Goal: Task Accomplishment & Management: Use online tool/utility

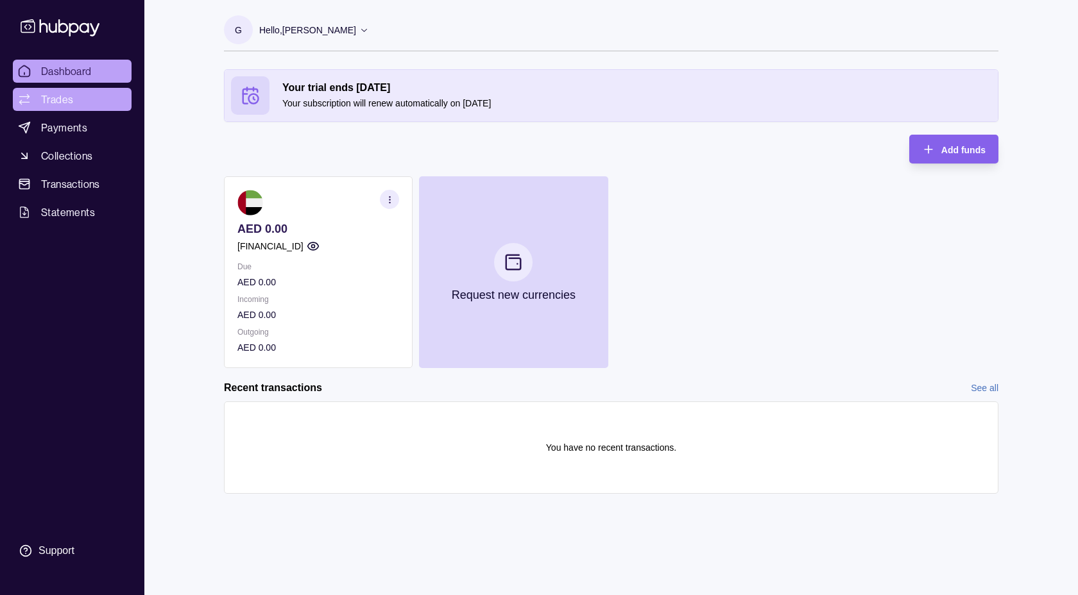
click at [65, 96] on span "Trades" at bounding box center [57, 99] width 32 height 15
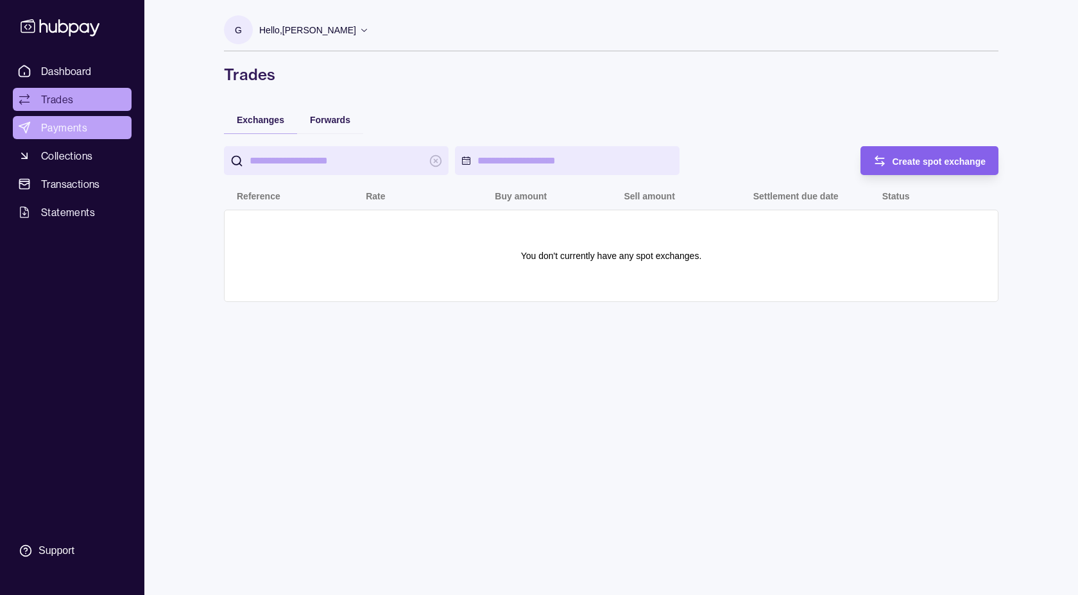
click at [67, 130] on span "Payments" at bounding box center [64, 127] width 46 height 15
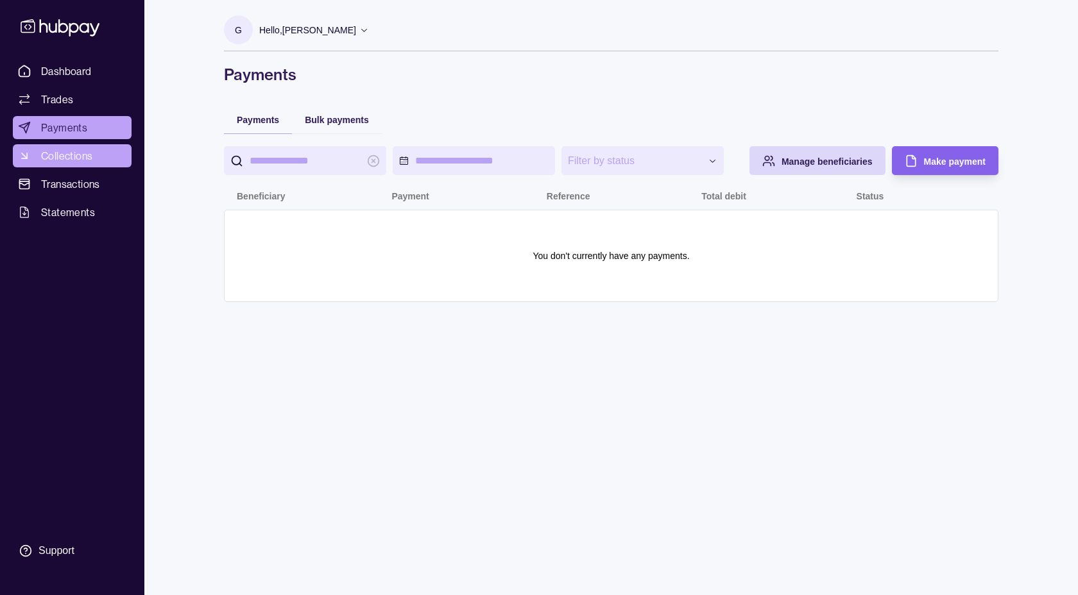
click at [60, 159] on span "Collections" at bounding box center [66, 155] width 51 height 15
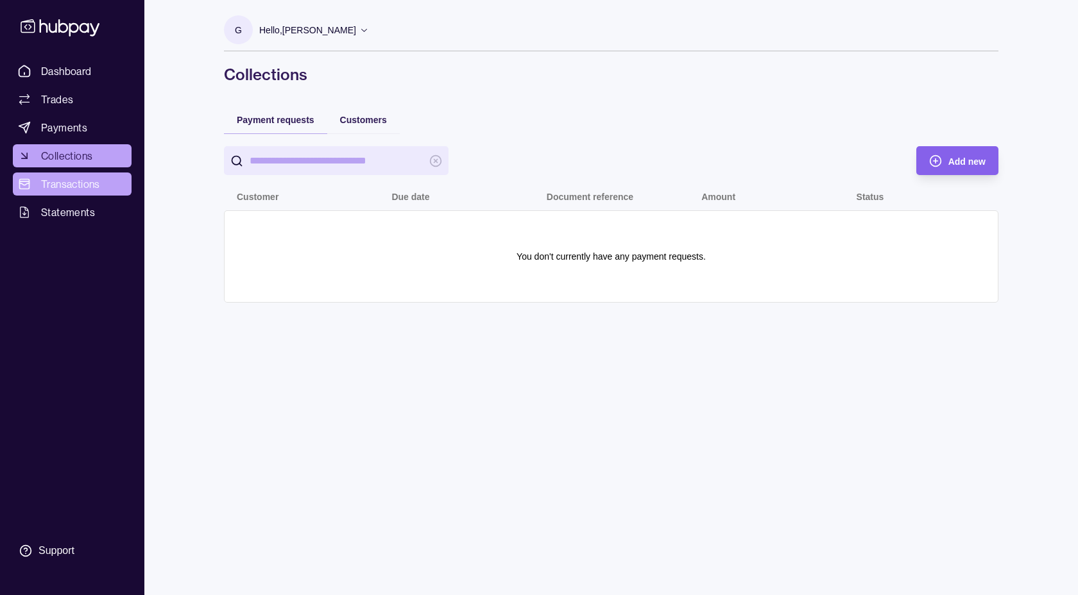
click at [65, 185] on span "Transactions" at bounding box center [70, 183] width 59 height 15
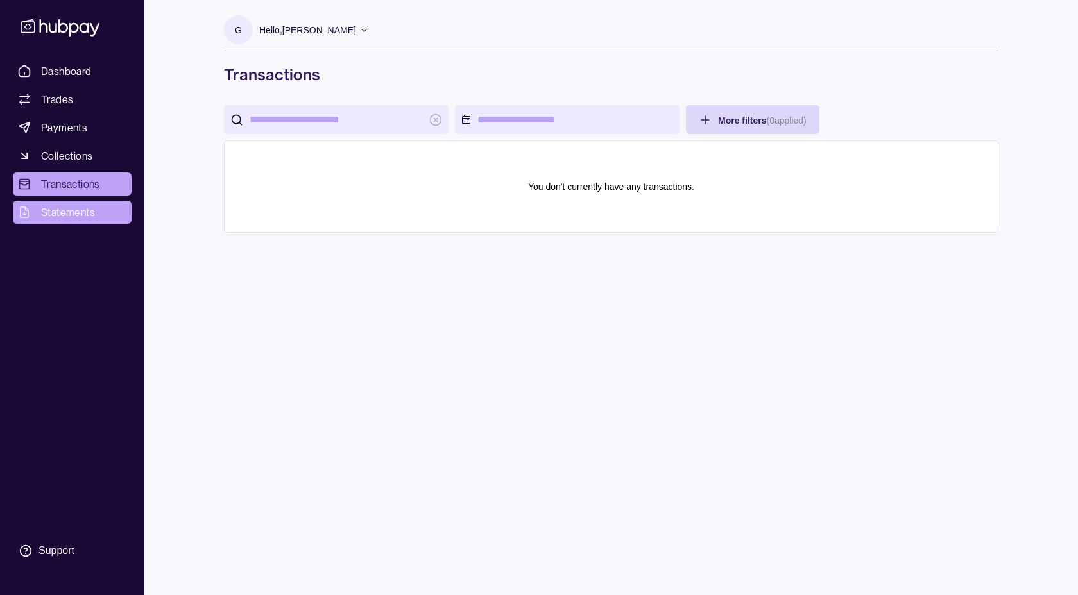
click at [76, 215] on span "Statements" at bounding box center [68, 212] width 54 height 15
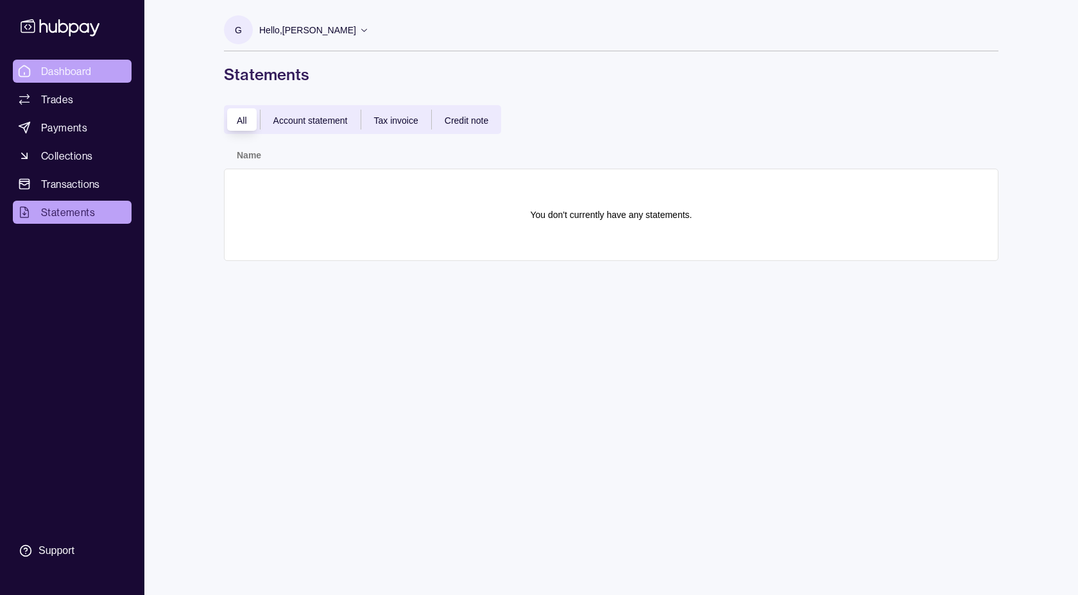
click at [69, 66] on span "Dashboard" at bounding box center [66, 71] width 51 height 15
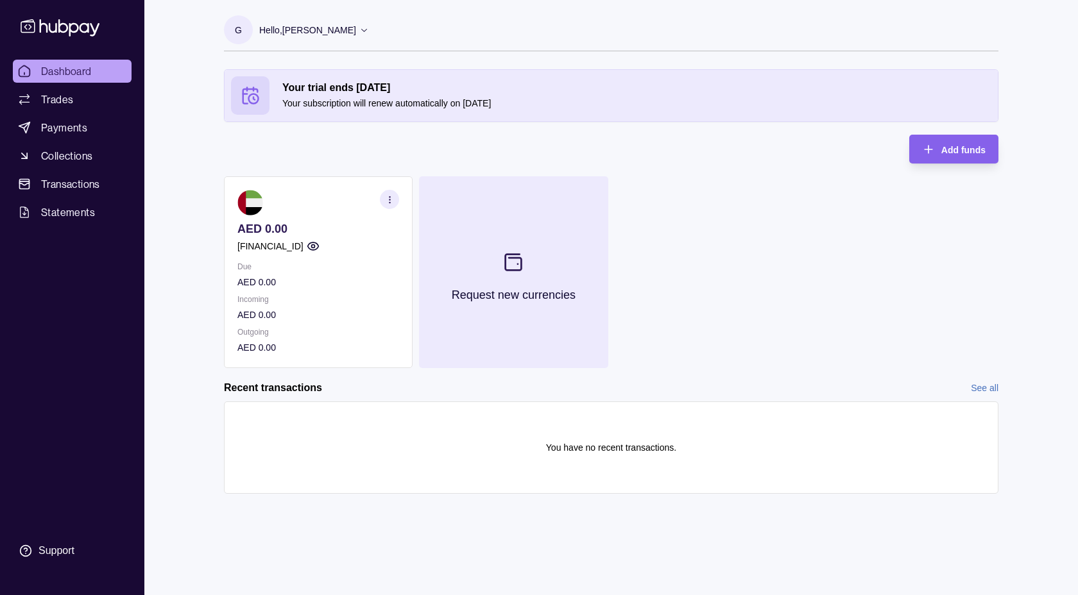
click at [522, 273] on section at bounding box center [513, 262] width 42 height 42
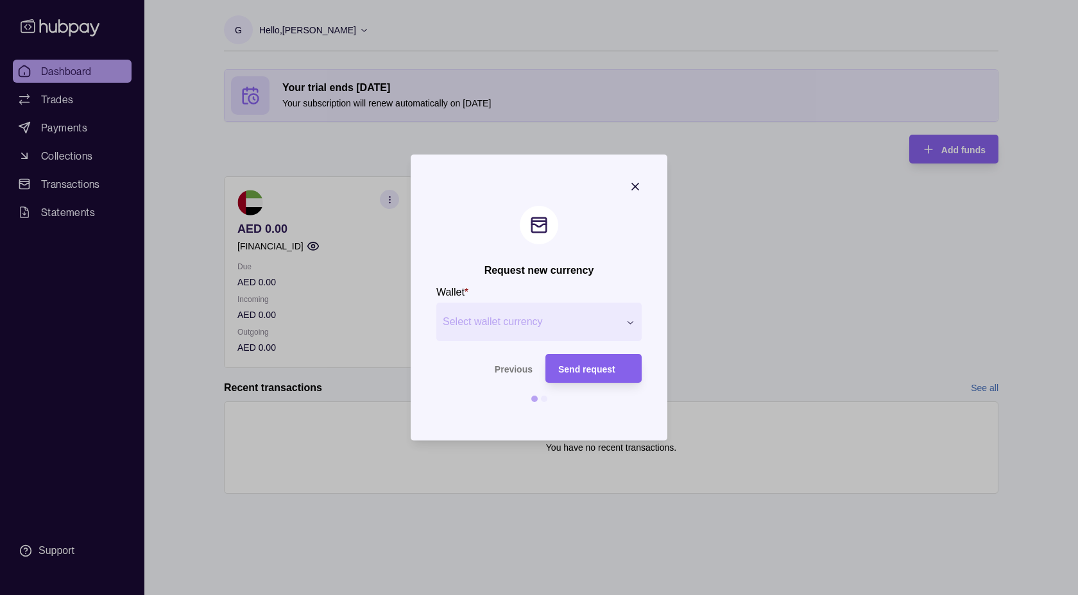
click at [589, 595] on div "Request new currency Wallet * Select wallet currency *** *** *** *** *** *** **…" at bounding box center [539, 595] width 1078 height 0
click at [309, 149] on div at bounding box center [539, 297] width 1078 height 595
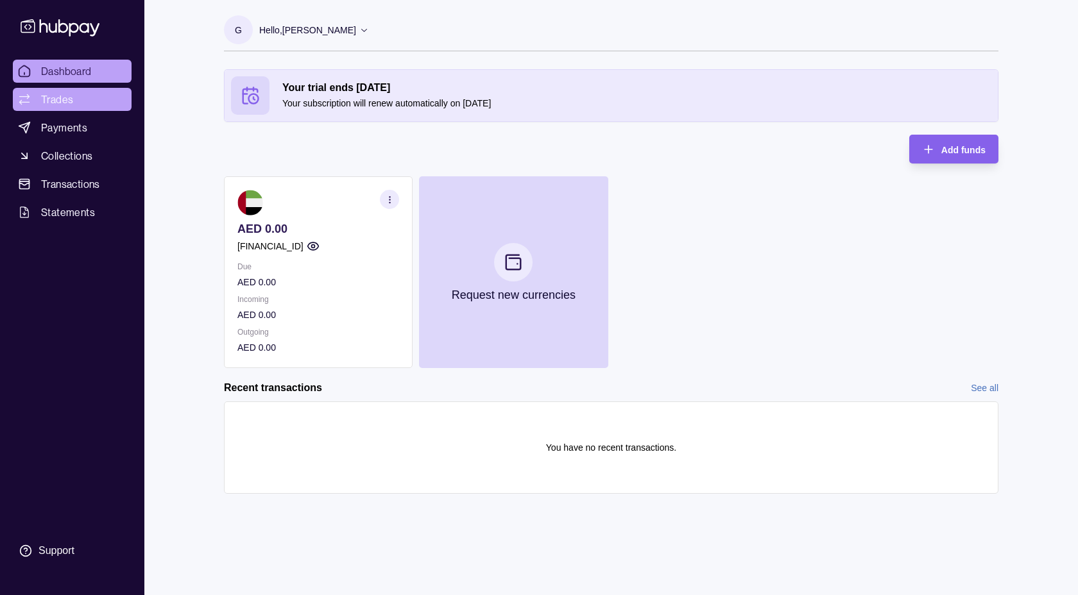
click at [84, 96] on link "Trades" at bounding box center [72, 99] width 119 height 23
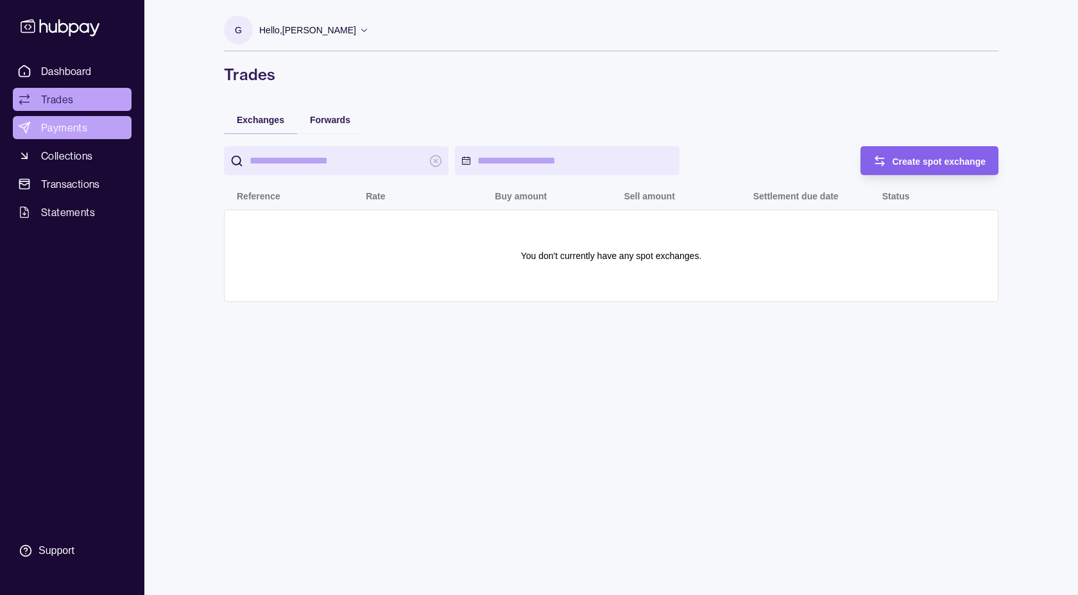
click at [54, 121] on span "Payments" at bounding box center [64, 127] width 46 height 15
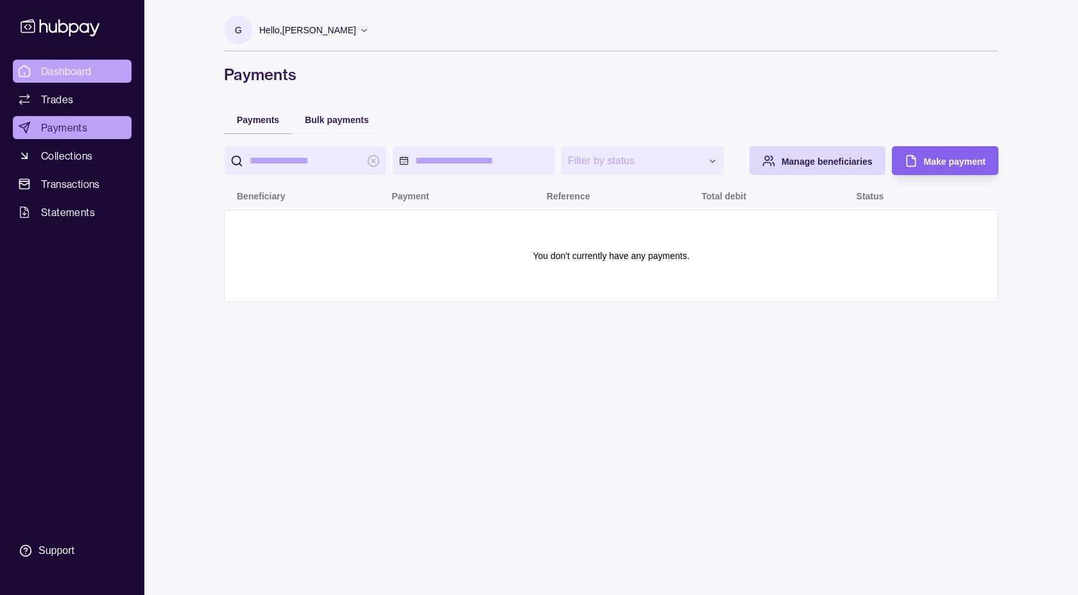
click at [62, 66] on span "Dashboard" at bounding box center [66, 71] width 51 height 15
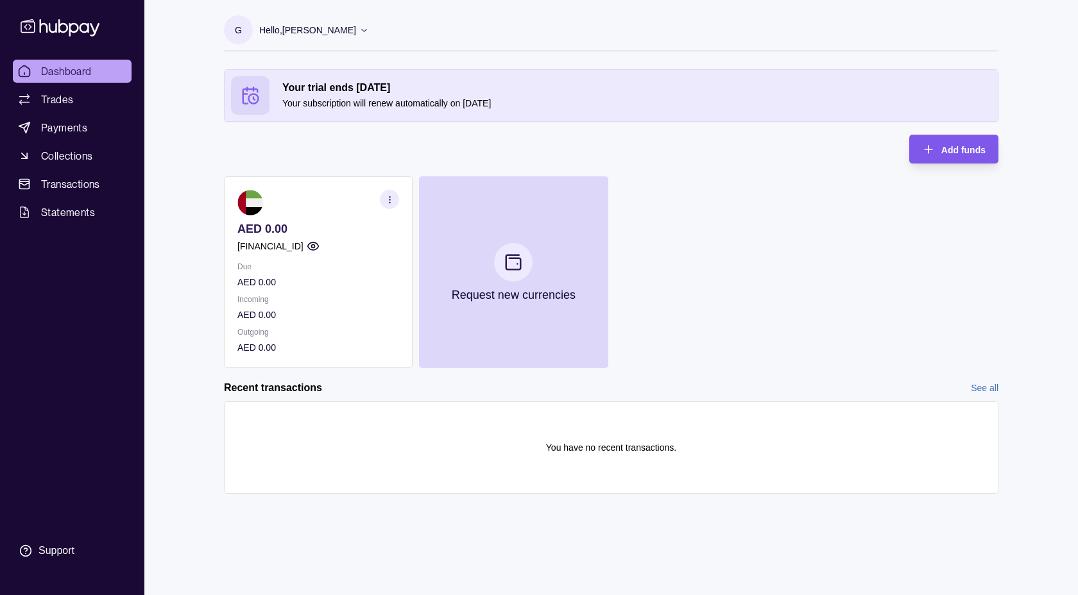
click at [963, 157] on div "Add funds" at bounding box center [944, 149] width 83 height 29
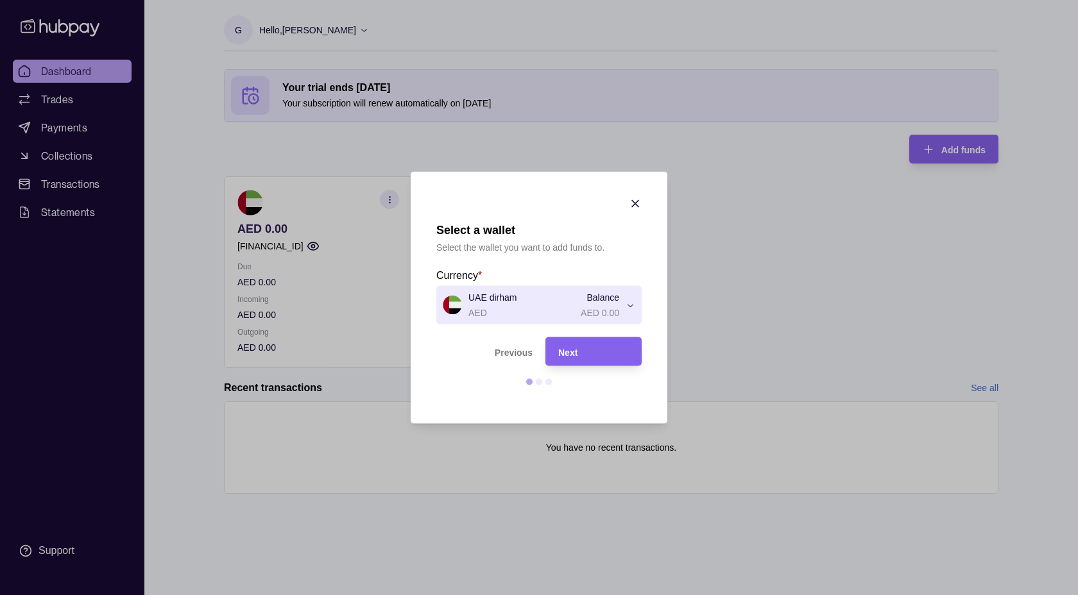
click at [619, 595] on div "Select a wallet Select the wallet you want to add funds to. Currency * UAE dirh…" at bounding box center [539, 595] width 1078 height 0
click at [634, 202] on icon "button" at bounding box center [635, 204] width 6 height 6
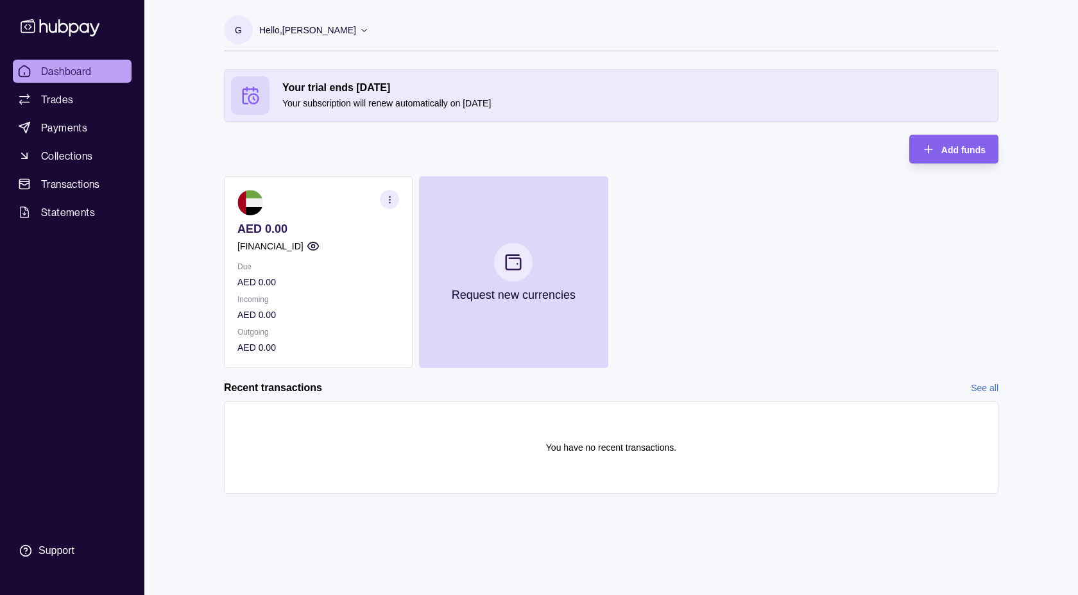
click at [314, 247] on circle "button" at bounding box center [312, 246] width 3 height 3
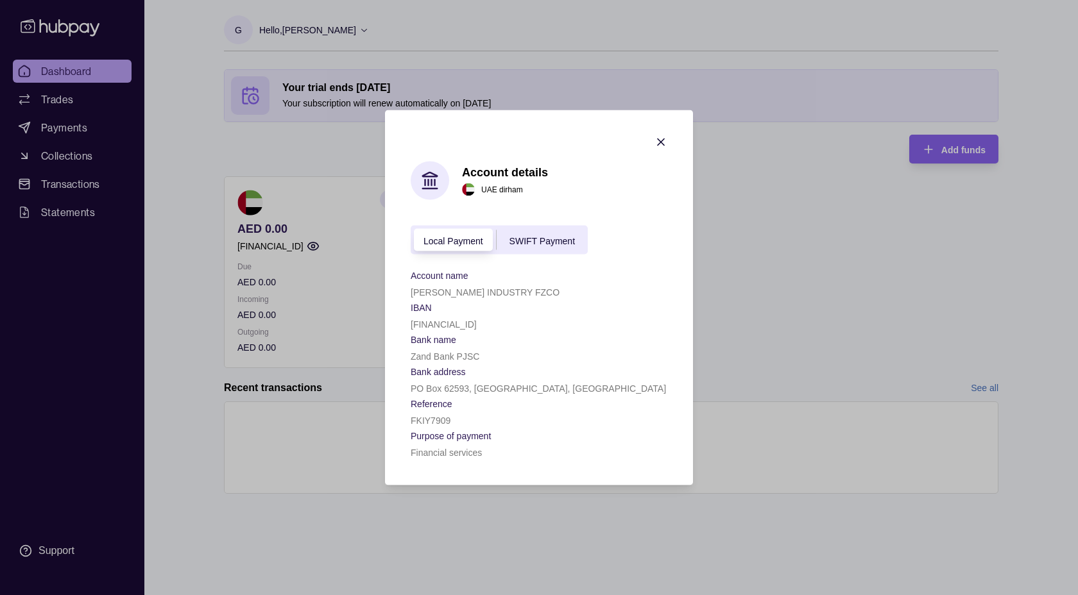
click at [547, 234] on div "SWIFT Payment" at bounding box center [542, 239] width 91 height 15
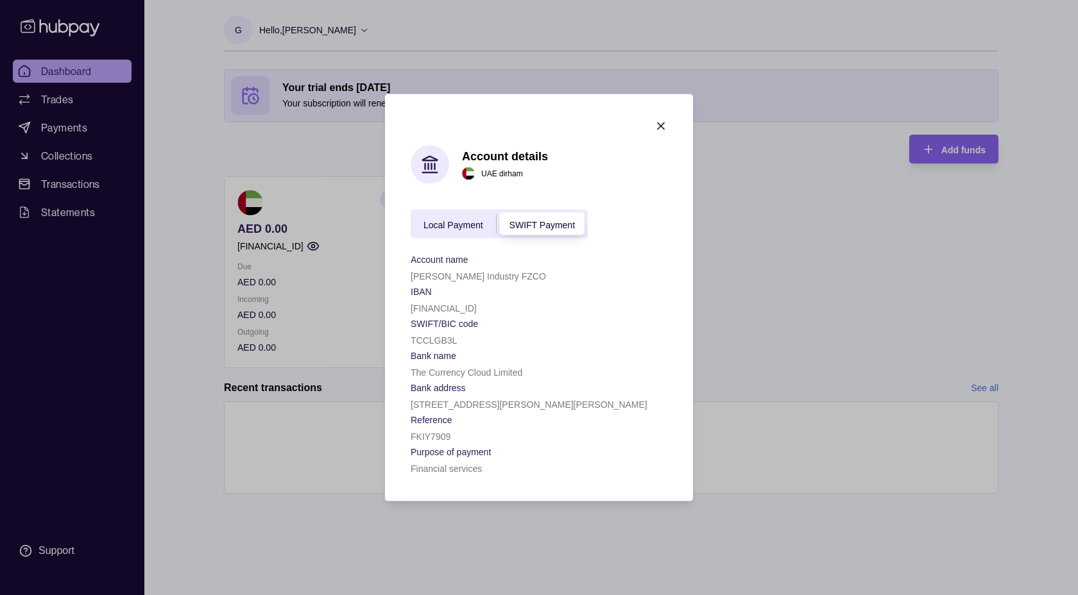
click at [463, 226] on span "Local Payment" at bounding box center [453, 224] width 60 height 10
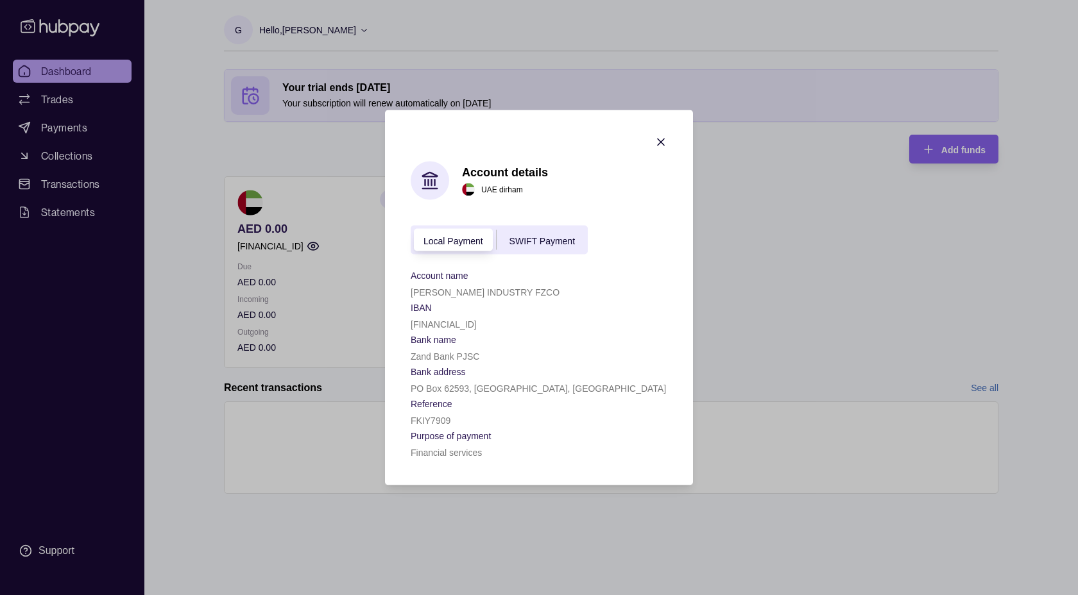
click at [509, 232] on div "Local Payment SWIFT Payment" at bounding box center [499, 240] width 177 height 29
click at [522, 244] on span "SWIFT Payment" at bounding box center [541, 240] width 65 height 10
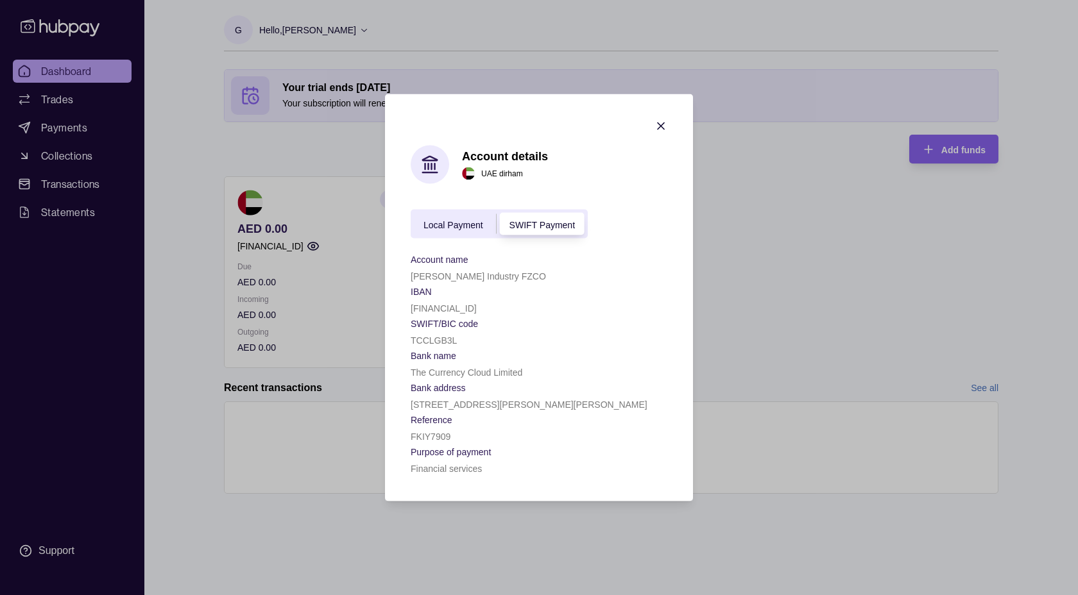
click at [409, 298] on section "Account details [GEOGRAPHIC_DATA] dirham Local Payment SWIFT Payment Account na…" at bounding box center [539, 297] width 308 height 407
click at [414, 311] on p "[FINANCIAL_ID]" at bounding box center [444, 308] width 66 height 10
